Goal: Check status: Check status

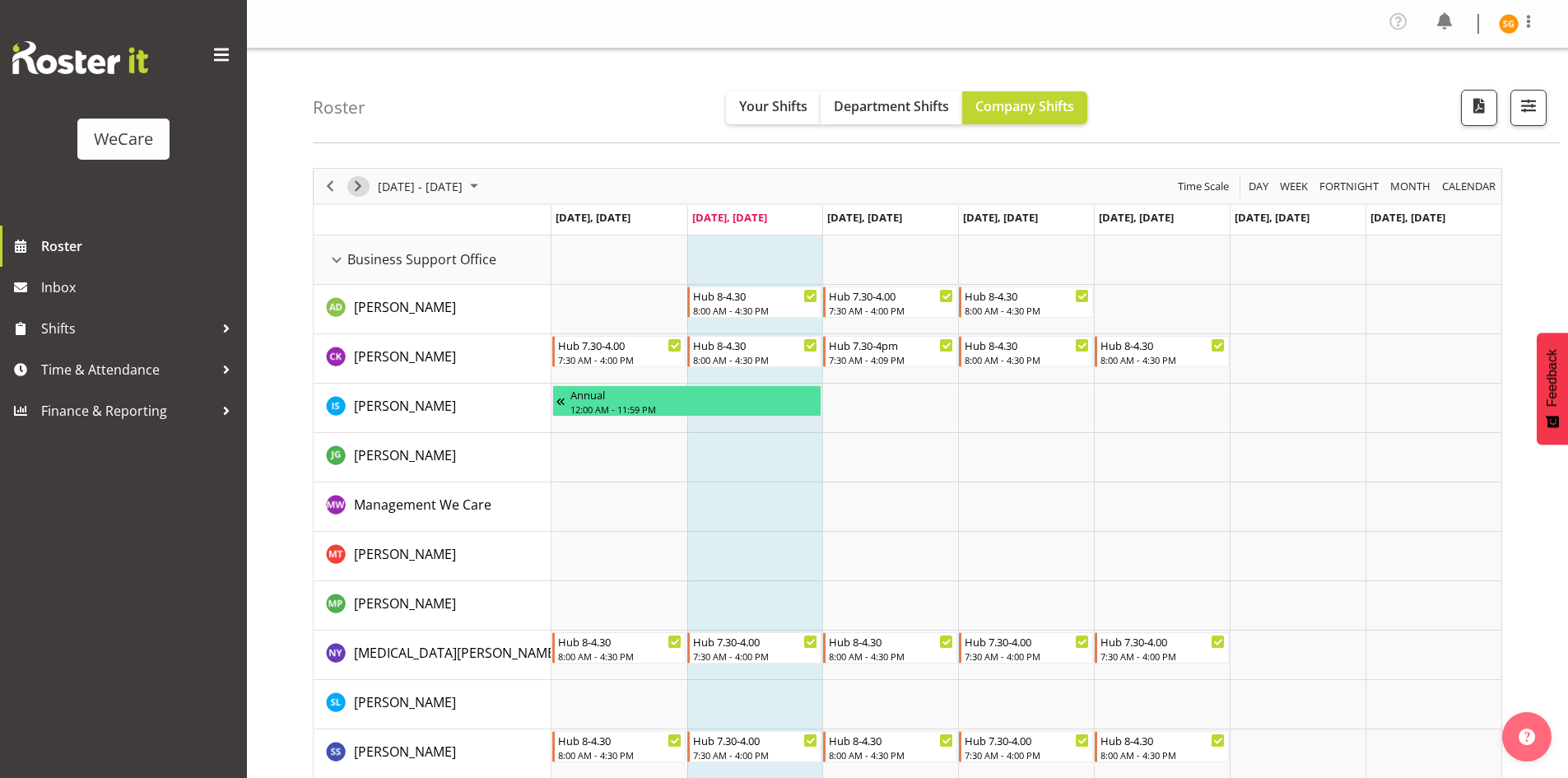
click at [358, 184] on span "Next" at bounding box center [358, 187] width 20 height 20
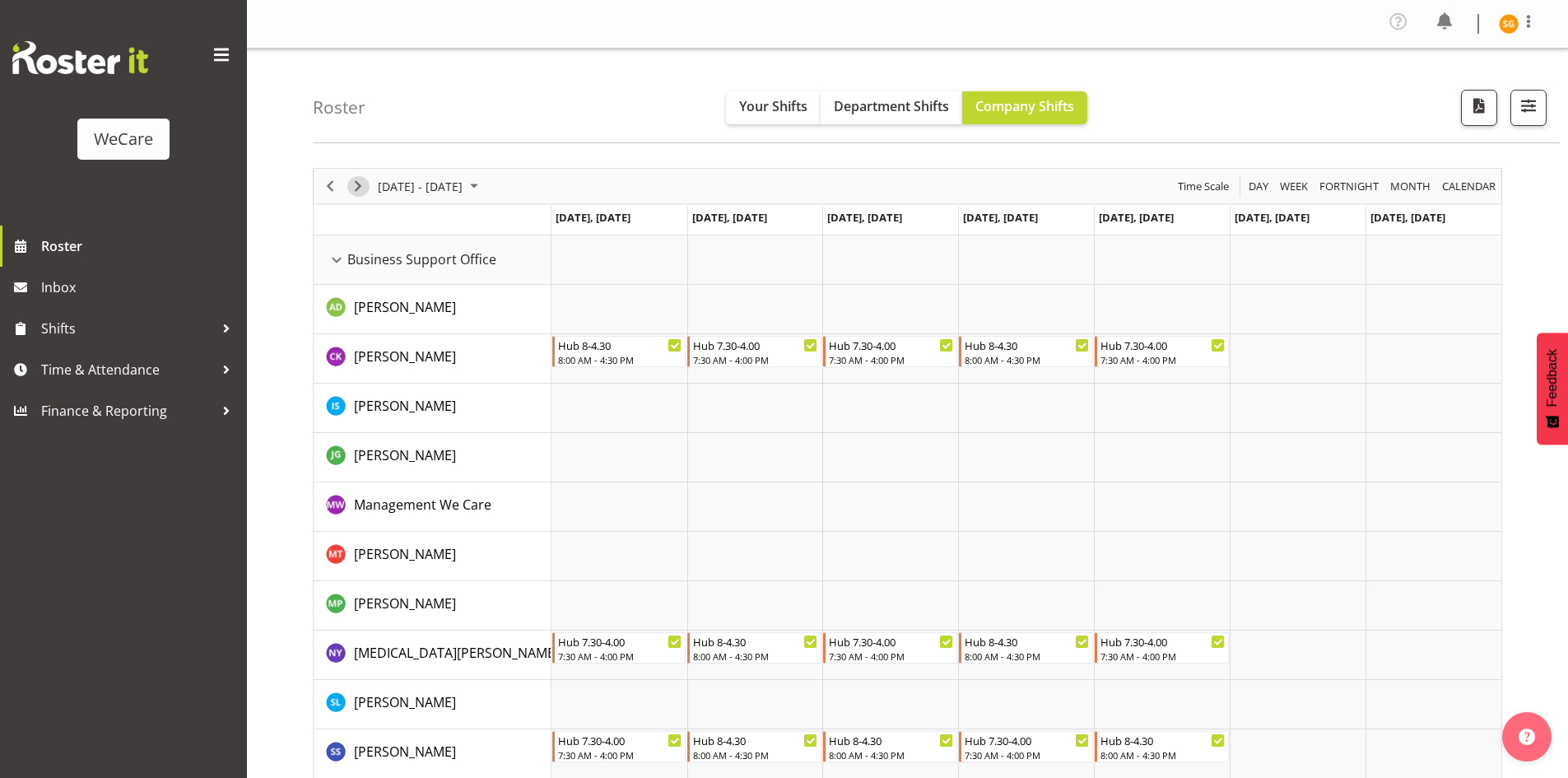
click at [360, 186] on span "Next" at bounding box center [358, 187] width 20 height 20
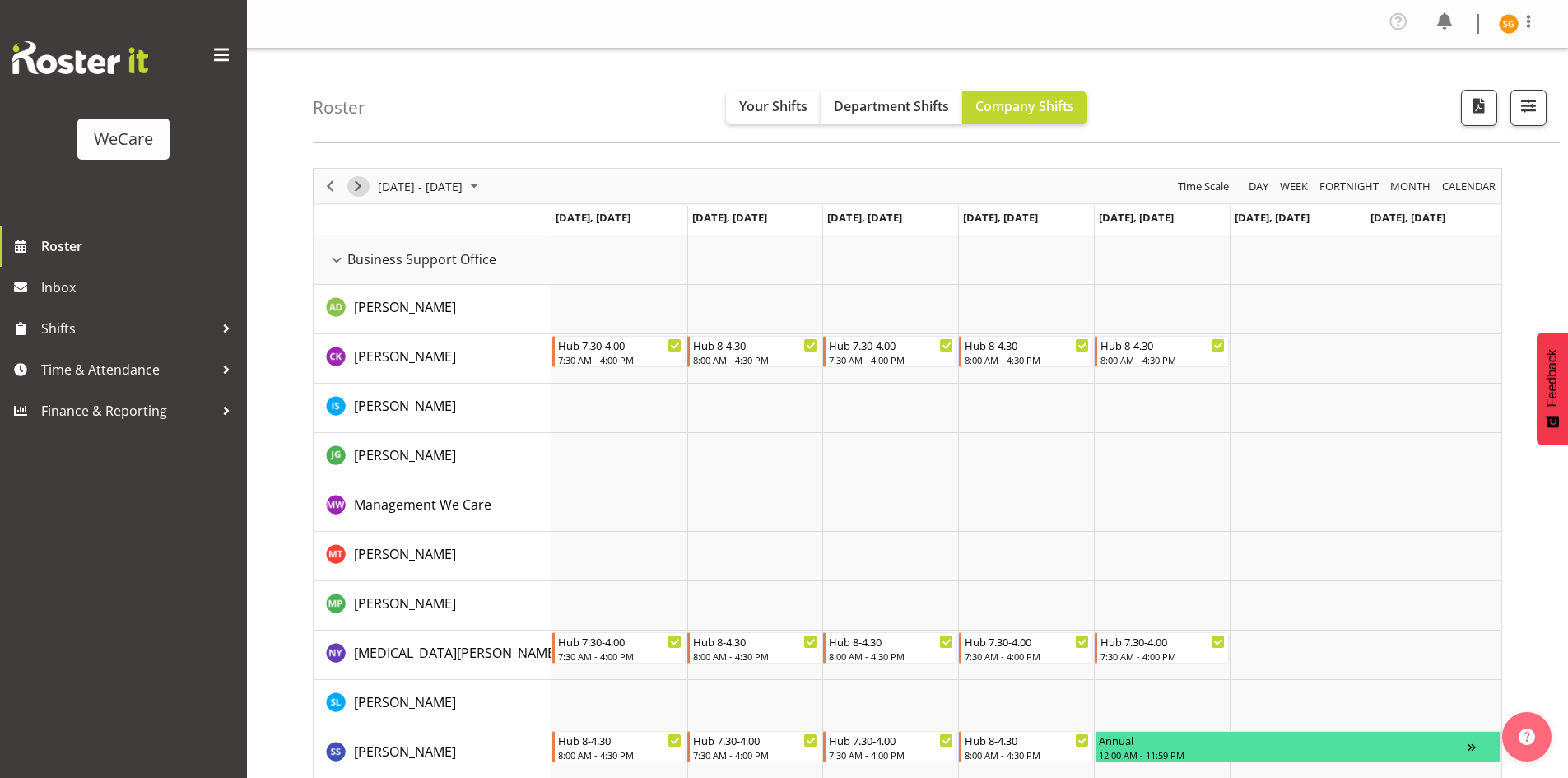
click at [360, 186] on span "Next" at bounding box center [358, 187] width 20 height 20
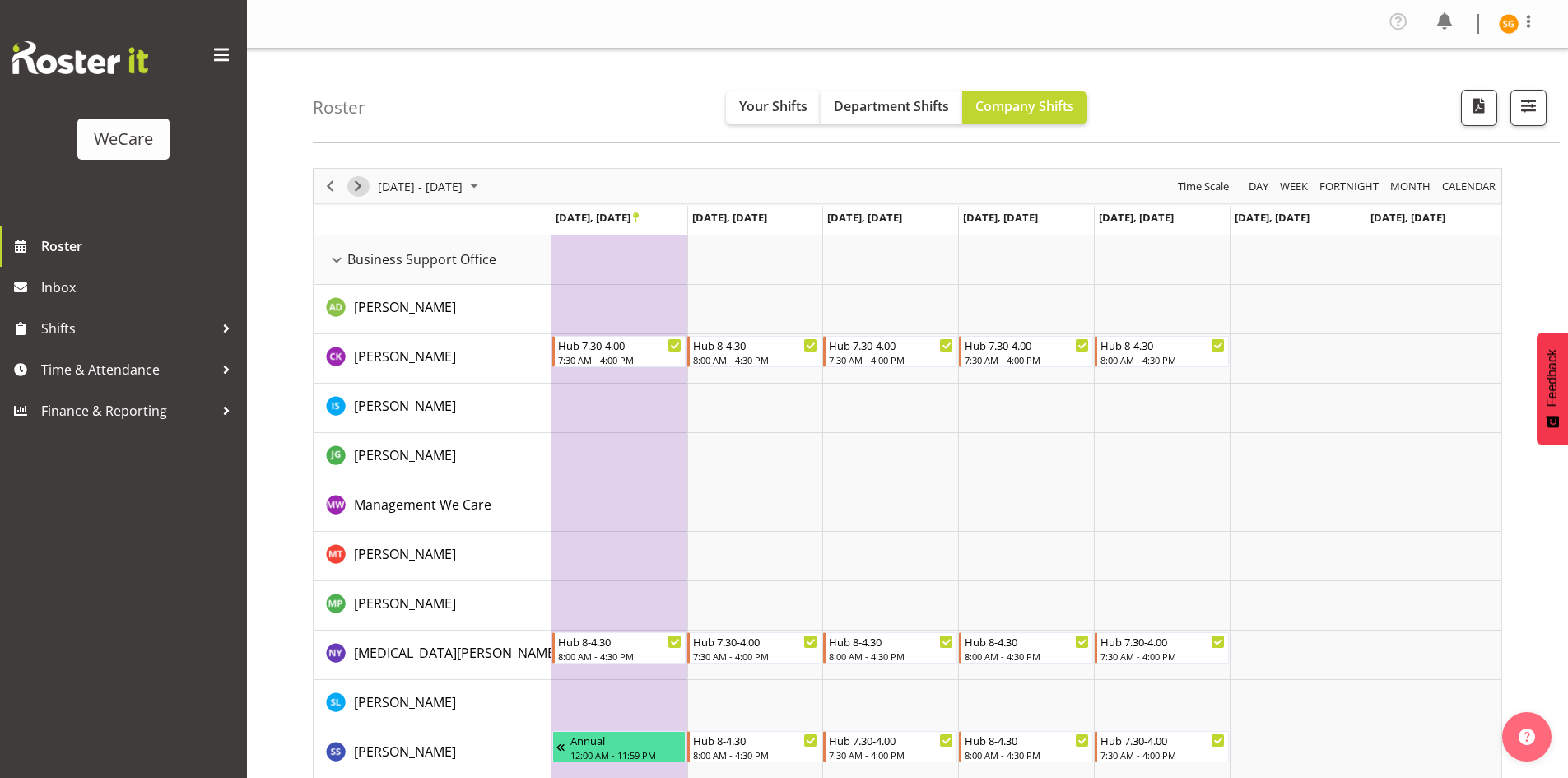
click at [360, 186] on span "Next" at bounding box center [358, 187] width 20 height 20
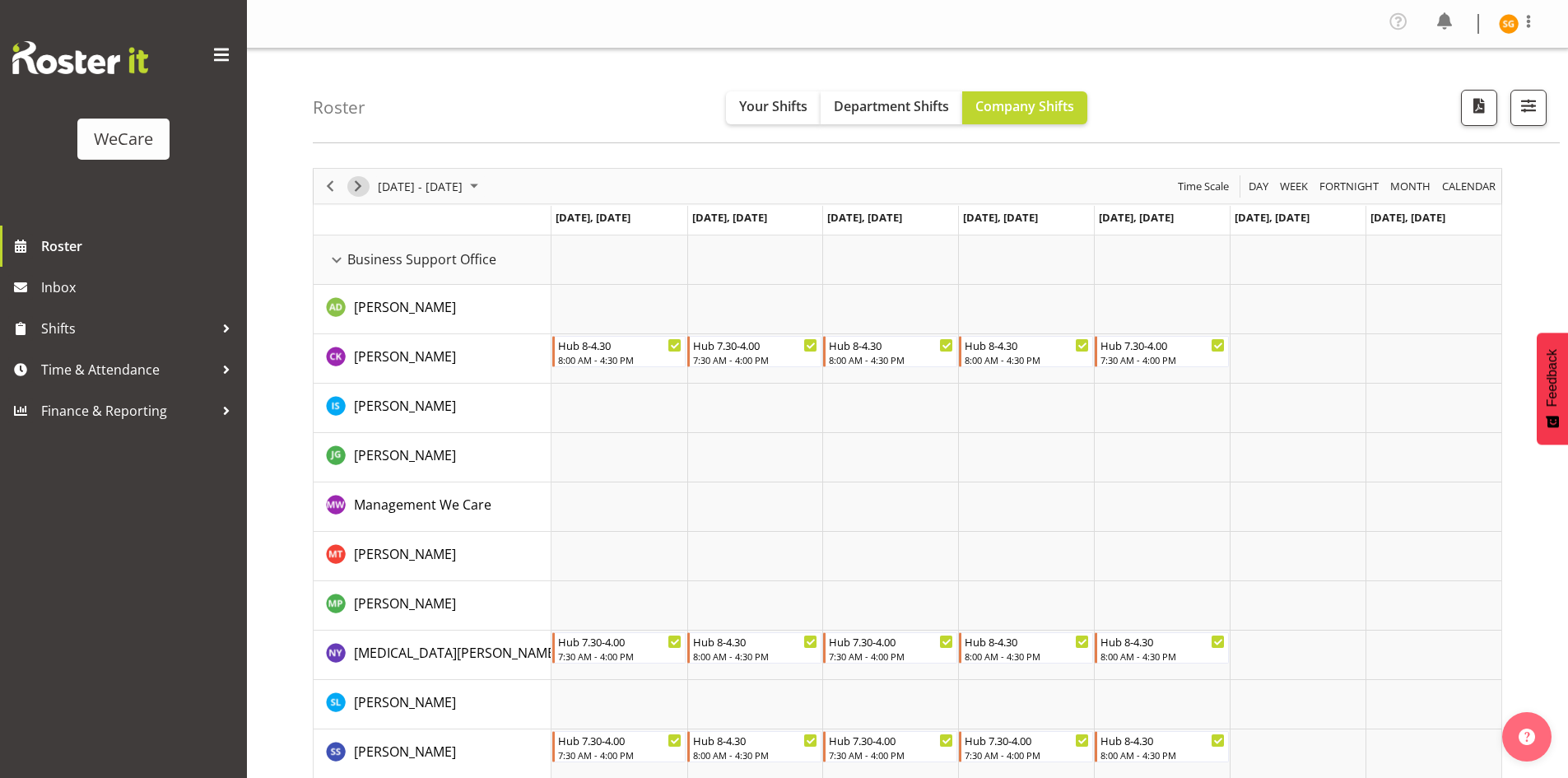
click at [359, 189] on span "Next" at bounding box center [358, 187] width 20 height 20
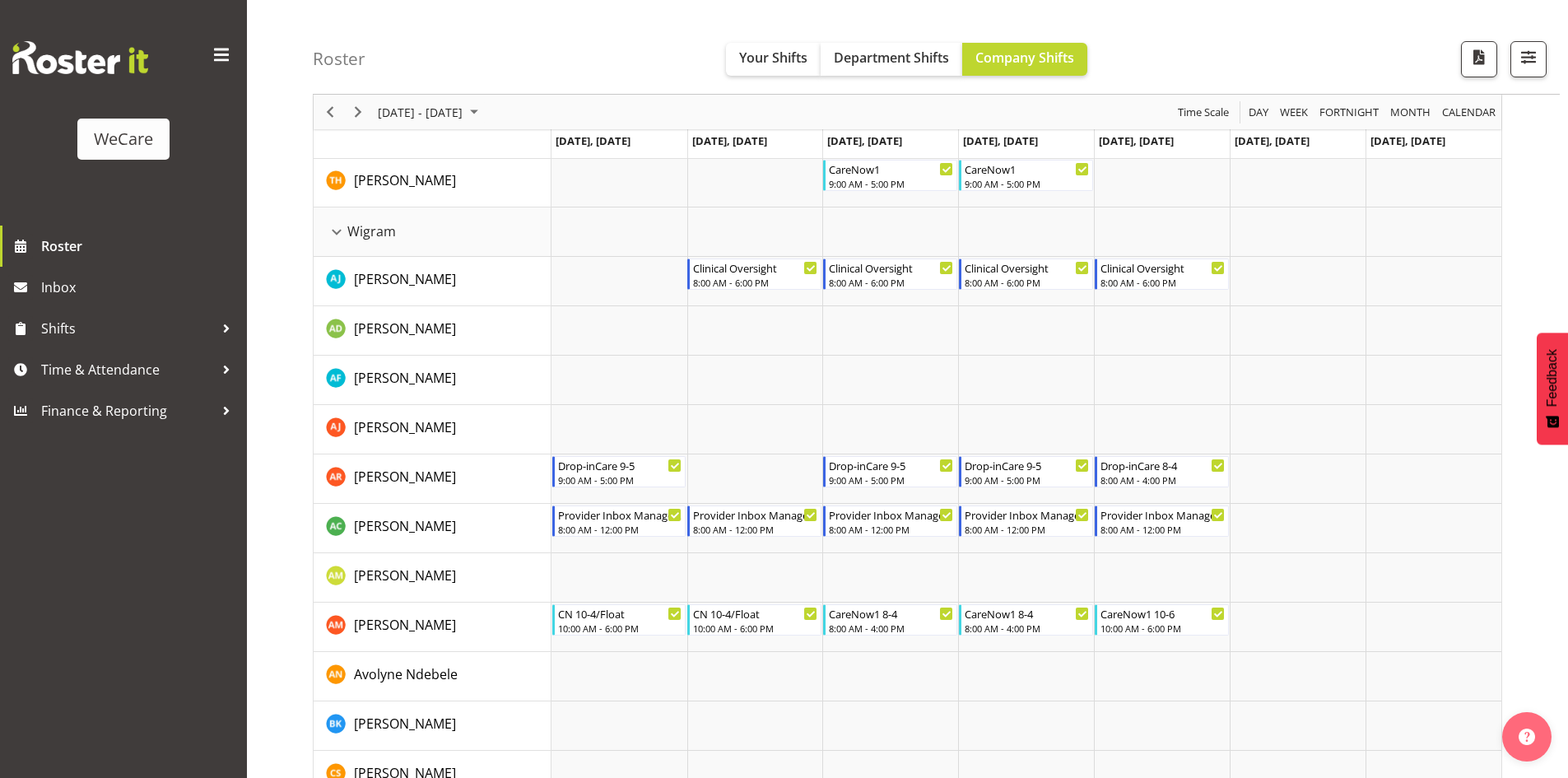
scroll to position [4395, 0]
